Goal: Find contact information: Find contact information

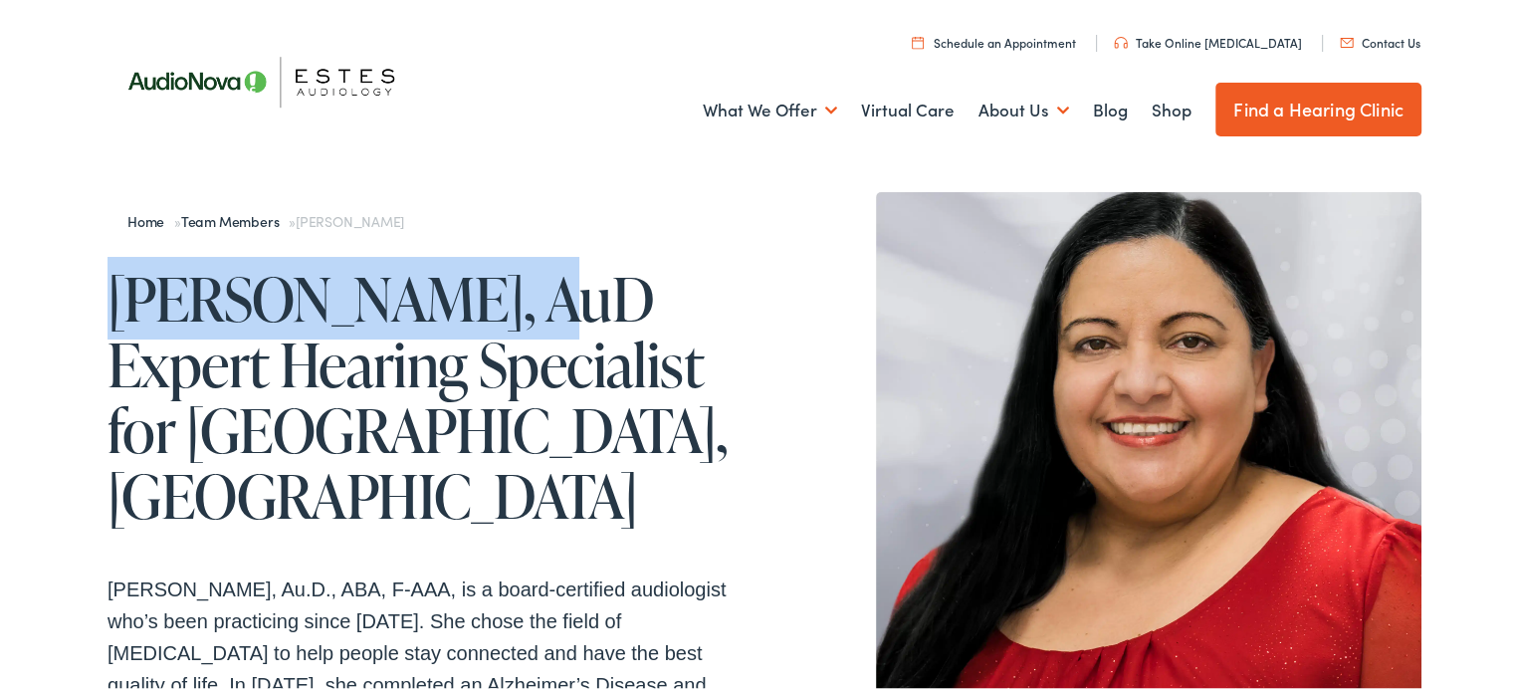
drag, startPoint x: 104, startPoint y: 297, endPoint x: 507, endPoint y: 299, distance: 403.2
click at [507, 299] on h1 "[PERSON_NAME], AuD Expert Hearing Specialist for [GEOGRAPHIC_DATA], [GEOGRAPHIC…" at bounding box center [436, 394] width 657 height 263
drag, startPoint x: 131, startPoint y: 302, endPoint x: 514, endPoint y: 296, distance: 382.3
click at [518, 298] on h1 "[PERSON_NAME], AuD Expert Hearing Specialist for [GEOGRAPHIC_DATA], [GEOGRAPHIC…" at bounding box center [436, 394] width 657 height 263
copy h1 "[PERSON_NAME], AuD"
